Goal: Task Accomplishment & Management: Use online tool/utility

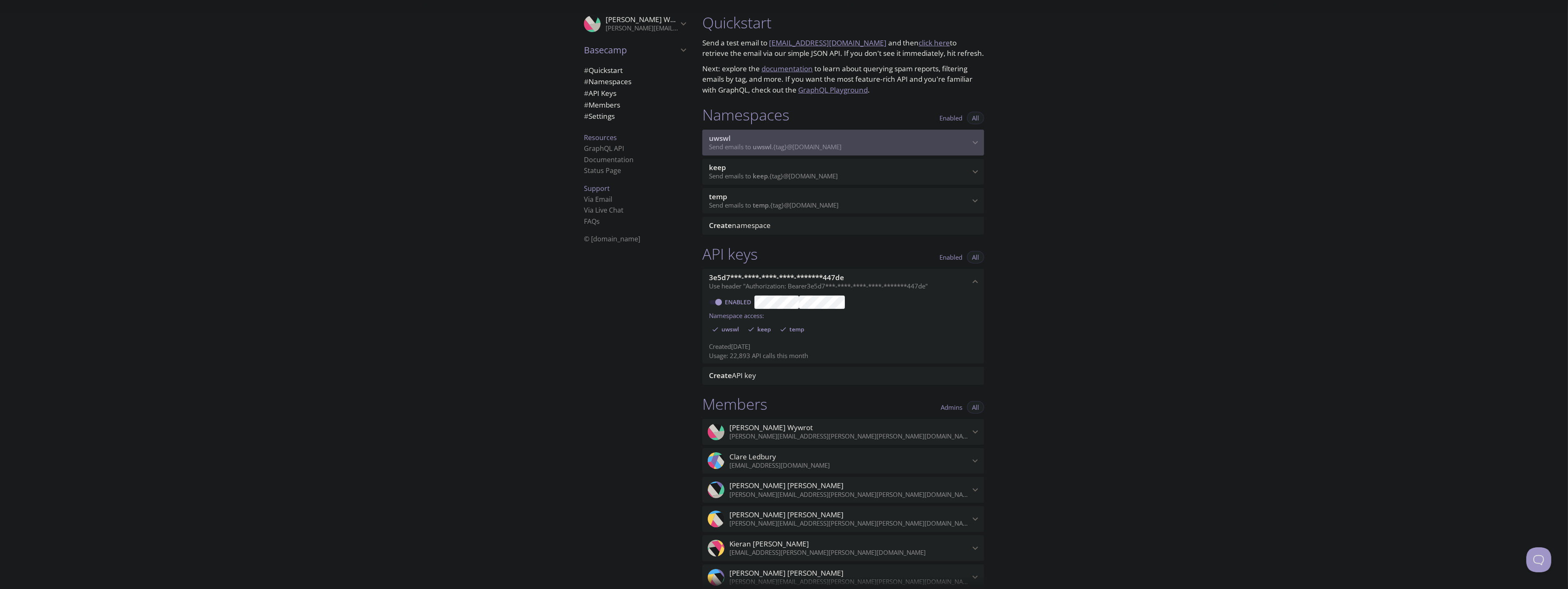
click at [950, 146] on p "Send emails to uwswl . {tag} @[DOMAIN_NAME]" at bounding box center [839, 146] width 261 height 8
click at [890, 143] on p "Send emails to uwswl . {tag} @inbox.testmail.app" at bounding box center [839, 146] width 261 height 8
